Goal: Obtain resource: Obtain resource

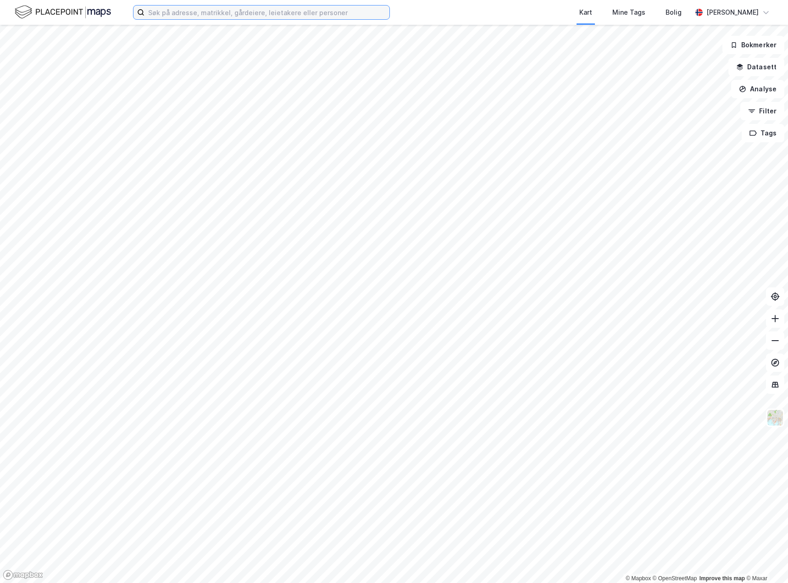
click at [274, 18] on input at bounding box center [266, 13] width 245 height 14
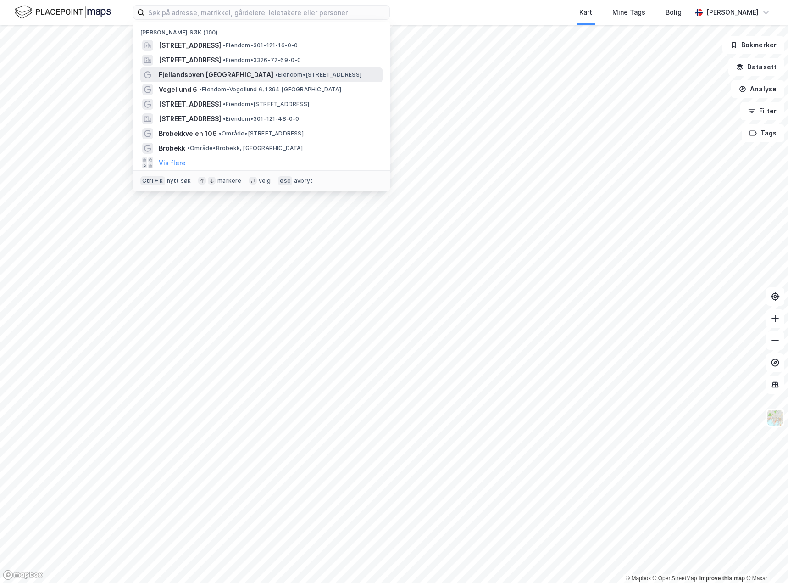
click at [275, 73] on span "• Eiendom • [STREET_ADDRESS]" at bounding box center [318, 74] width 86 height 7
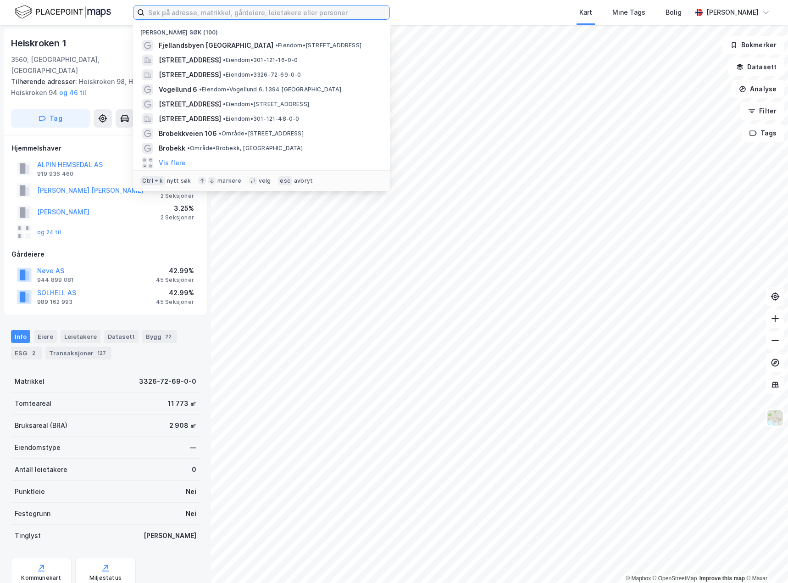
click at [225, 8] on input at bounding box center [266, 13] width 245 height 14
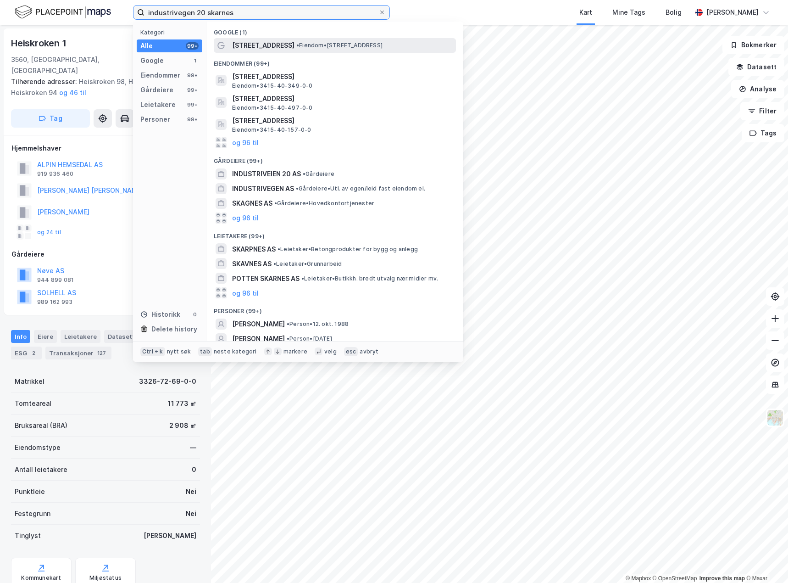
type input "industrivegen 20 skarnes"
click at [340, 40] on div "[STREET_ADDRESS] • Eiendom • [STREET_ADDRESS]" at bounding box center [343, 45] width 222 height 11
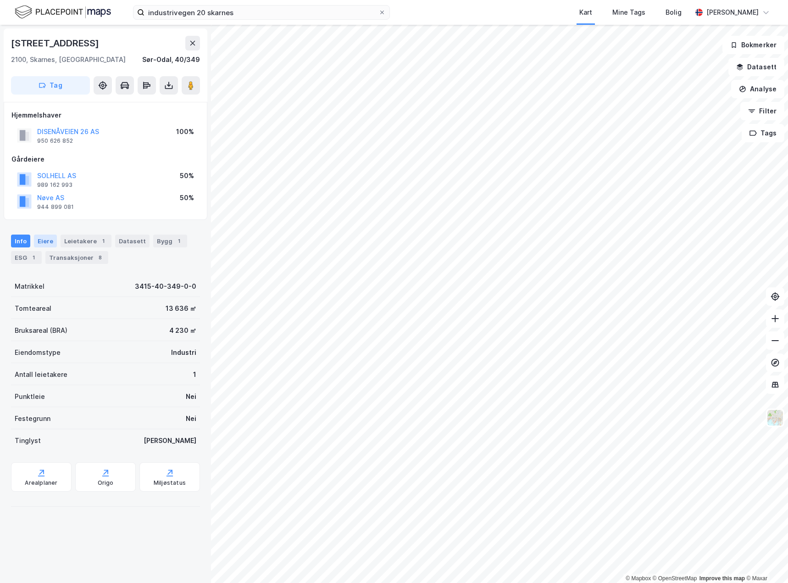
click at [44, 238] on div "Eiere" at bounding box center [45, 240] width 23 height 13
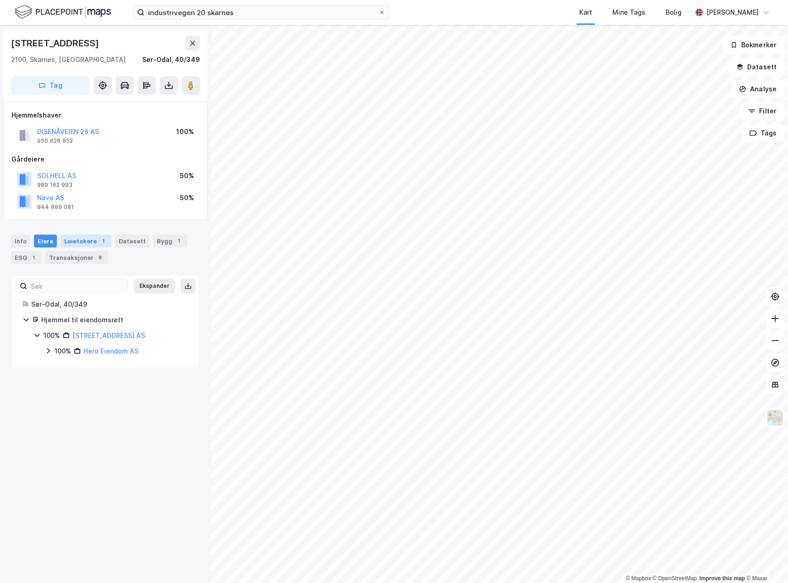
click at [83, 246] on div "Leietakere 1" at bounding box center [86, 240] width 51 height 13
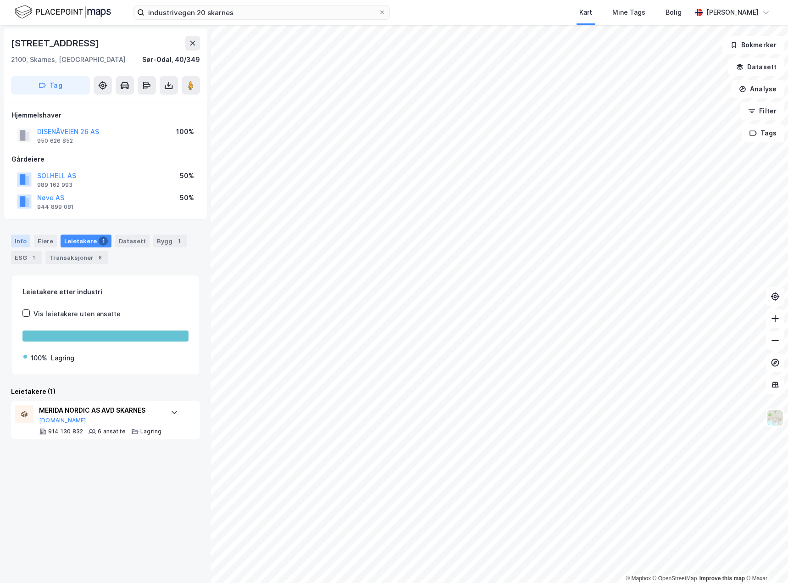
click at [17, 237] on div "Info" at bounding box center [20, 240] width 19 height 13
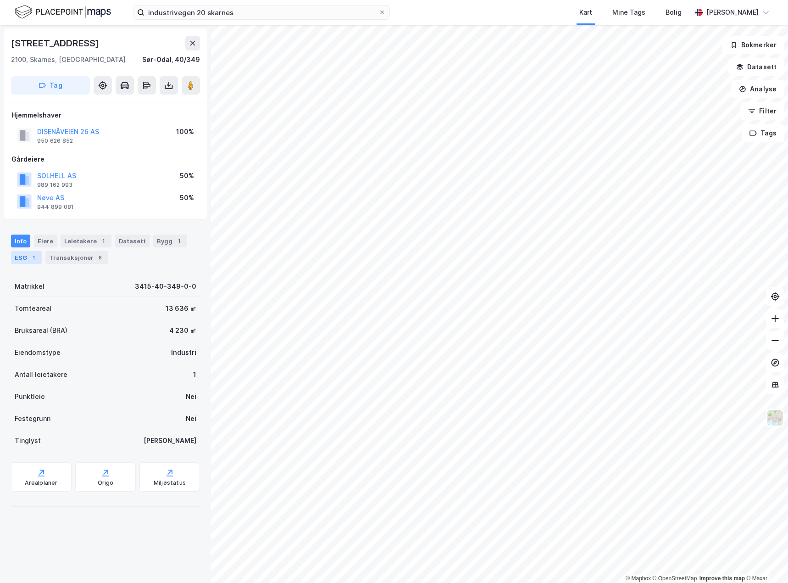
click at [14, 254] on div "ESG 1" at bounding box center [26, 257] width 31 height 13
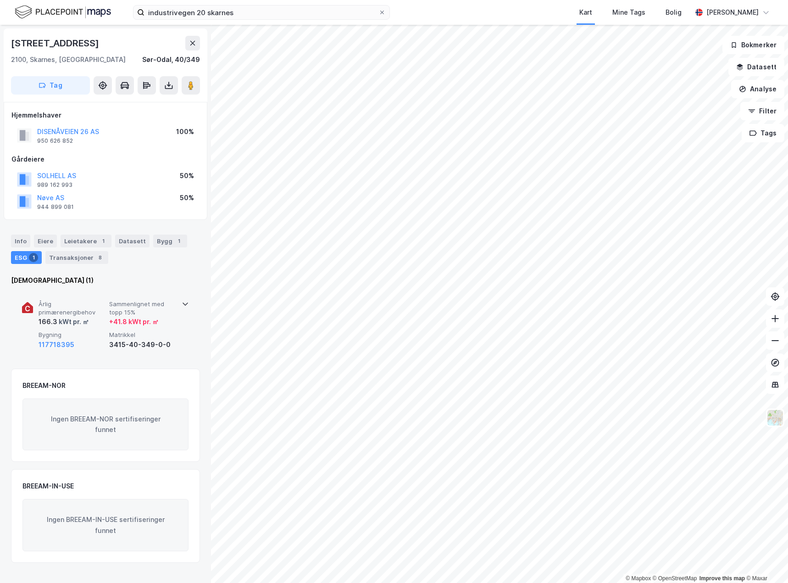
click at [90, 339] on div "117718395" at bounding box center [72, 344] width 67 height 11
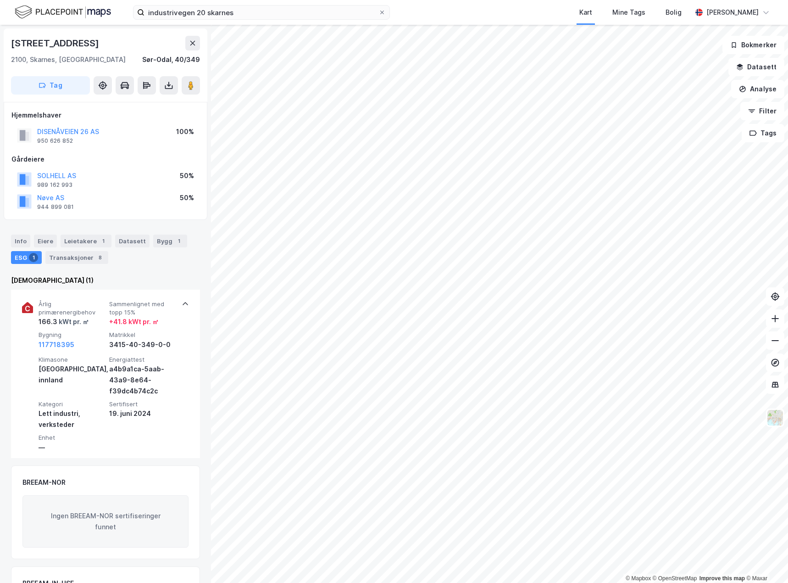
click at [311, 582] on html "industrivegen 20 skarnes Kart Mine Tags Bolig [PERSON_NAME] © Mapbox © OpenStre…" at bounding box center [394, 291] width 788 height 583
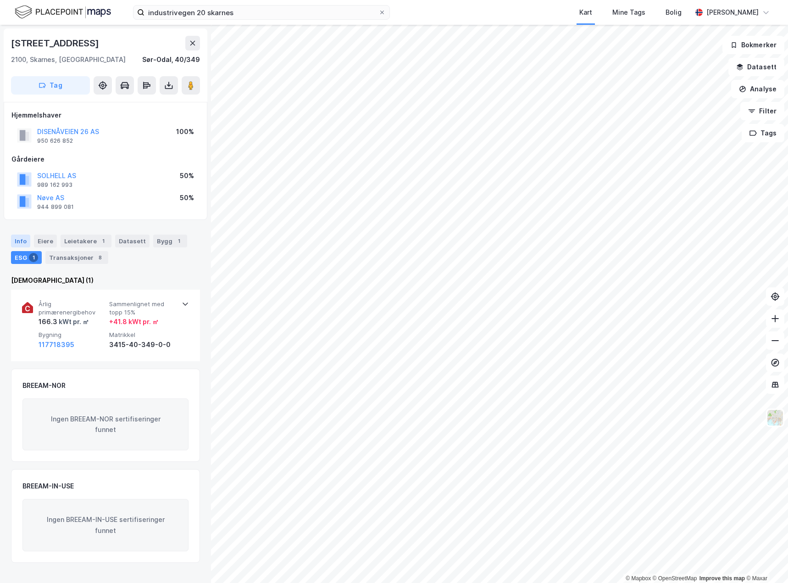
click at [16, 236] on div "Info" at bounding box center [20, 240] width 19 height 13
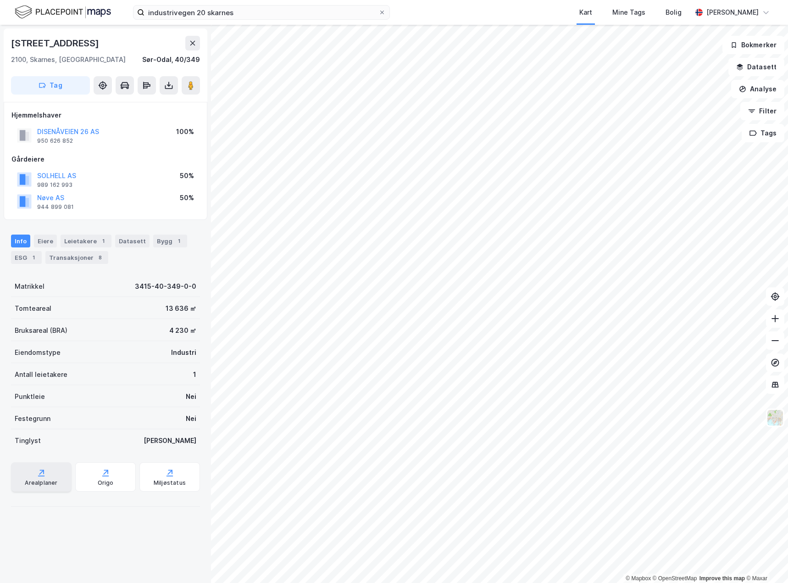
click at [25, 482] on div "Arealplaner" at bounding box center [41, 482] width 33 height 7
click at [471, 0] on html "industrivegen 20 skarnes Kart Mine Tags Bolig [PERSON_NAME] © Mapbox © OpenStre…" at bounding box center [394, 291] width 788 height 583
click at [494, 582] on html "industrivegen 20 skarnes Kart Mine Tags Bolig [PERSON_NAME] © Mapbox © OpenStre…" at bounding box center [394, 291] width 788 height 583
click at [169, 82] on icon at bounding box center [168, 85] width 9 height 9
click at [155, 103] on div "Last ned grunnbok" at bounding box center [129, 103] width 98 height 15
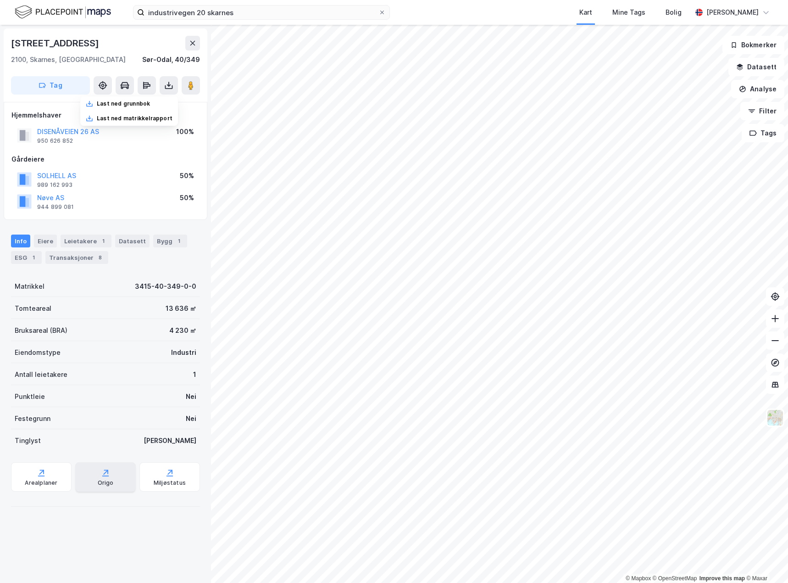
click at [104, 477] on div "Origo" at bounding box center [105, 476] width 61 height 29
click at [171, 472] on div "Miljøstatus" at bounding box center [169, 476] width 61 height 29
click at [163, 84] on button at bounding box center [169, 85] width 18 height 18
click at [115, 116] on div "Last ned matrikkelrapport" at bounding box center [135, 118] width 76 height 7
